Goal: Navigation & Orientation: Find specific page/section

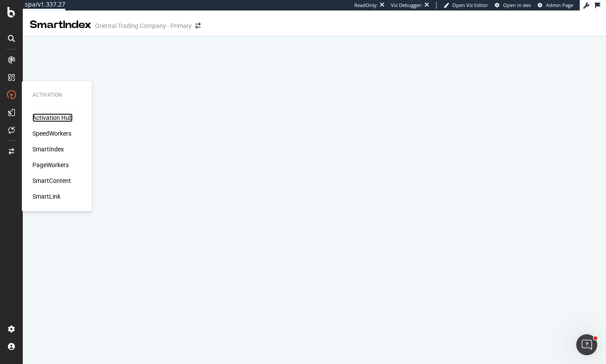
click at [48, 115] on div "Activation Hub" at bounding box center [52, 117] width 40 height 9
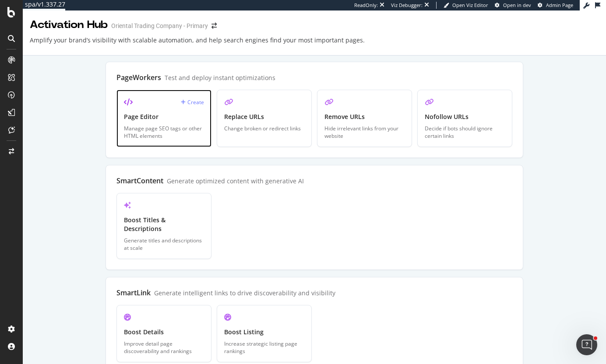
click at [136, 127] on div "Manage page SEO tags or other HTML elements" at bounding box center [164, 132] width 80 height 15
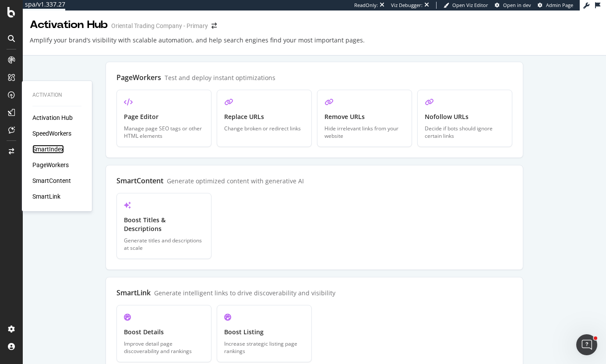
click at [51, 149] on div "SmartIndex" at bounding box center [48, 149] width 32 height 9
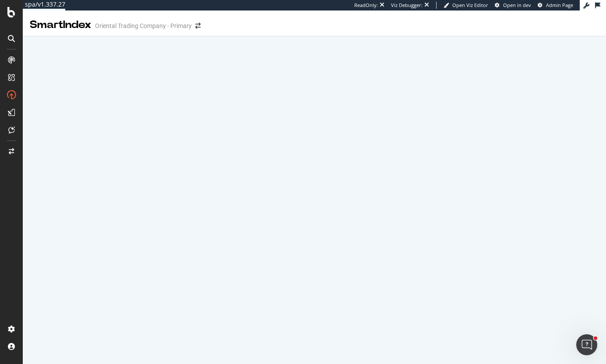
click at [585, 7] on icon at bounding box center [586, 6] width 6 height 6
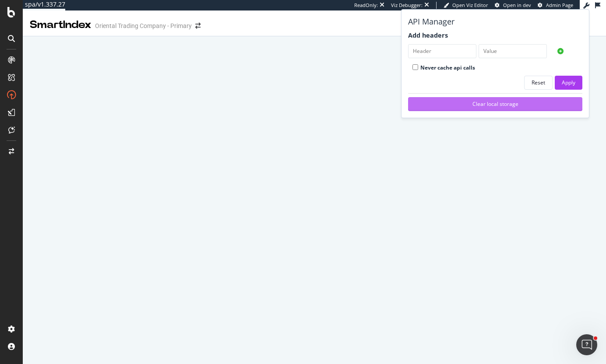
click at [478, 101] on div "Clear local storage" at bounding box center [495, 103] width 160 height 7
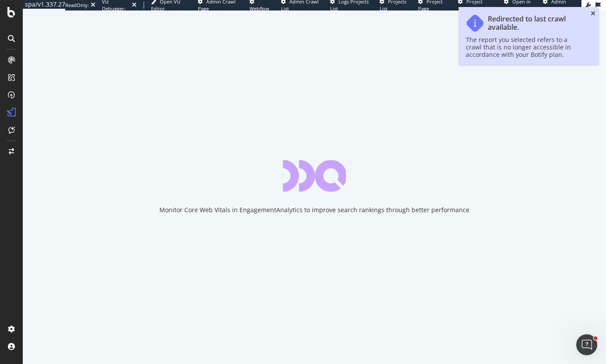
click at [592, 13] on icon "close toast" at bounding box center [593, 14] width 5 height 6
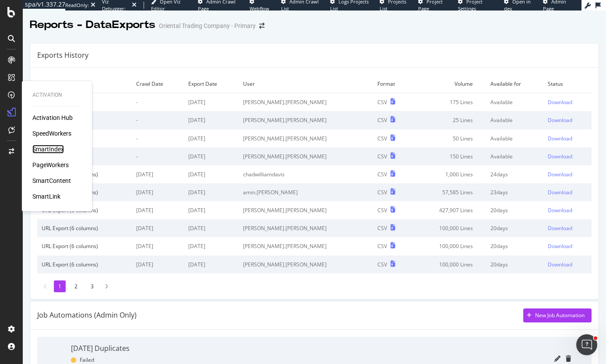
click at [46, 153] on div "SmartIndex" at bounding box center [48, 149] width 32 height 9
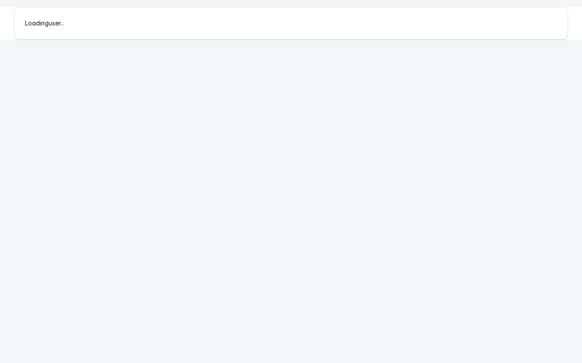
click at [251, 46] on html "Loading user ..." at bounding box center [291, 23] width 582 height 46
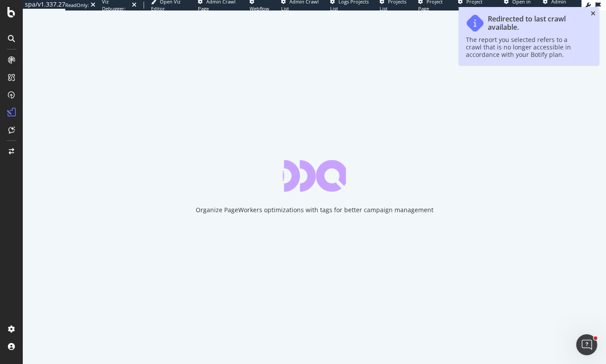
click at [592, 11] on icon "close toast" at bounding box center [593, 14] width 5 height 6
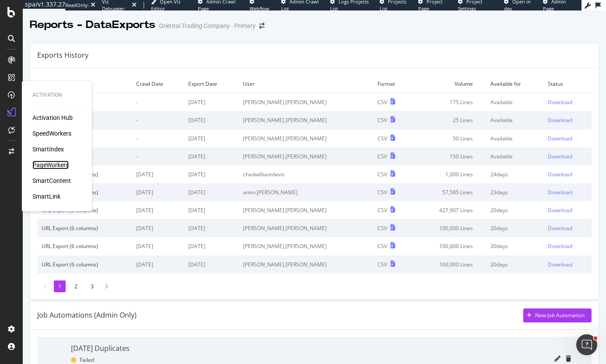
click at [54, 162] on div "PageWorkers" at bounding box center [50, 165] width 36 height 9
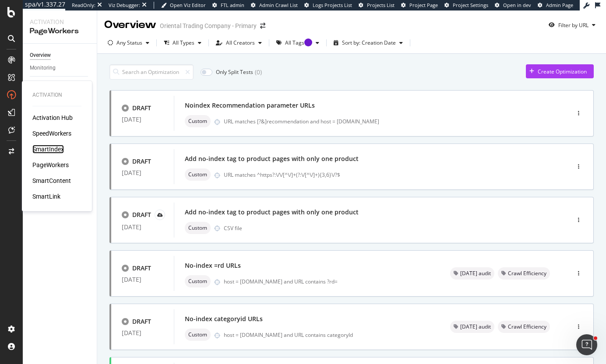
click at [45, 148] on div "SmartIndex" at bounding box center [48, 149] width 32 height 9
